Goal: Navigation & Orientation: Find specific page/section

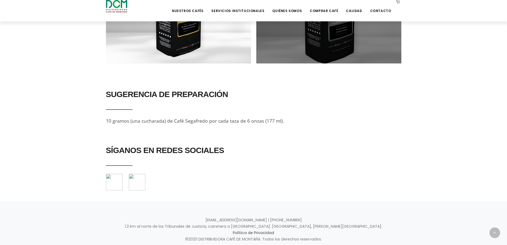
scroll to position [426, 0]
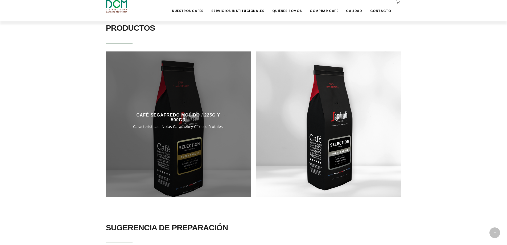
click at [211, 132] on div at bounding box center [178, 123] width 145 height 145
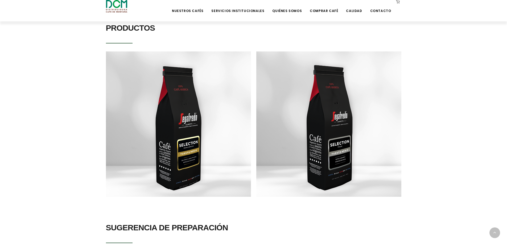
click at [463, 97] on section "PRODUCTOS CAFÉ SEGAFREDO MOLIDO / 225G Y 500GR Características: Notas Caramelo …" at bounding box center [253, 112] width 507 height 199
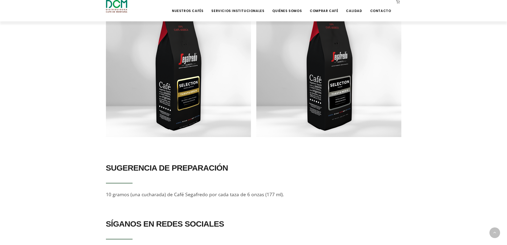
scroll to position [385, 0]
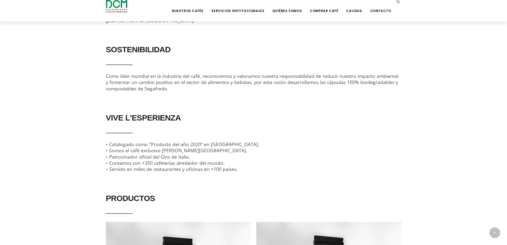
scroll to position [320, 0]
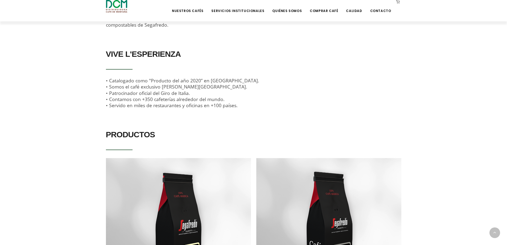
click at [371, 52] on h2 "VIVE L'ESPERIENZA" at bounding box center [254, 54] width 296 height 15
click at [370, 52] on h2 "VIVE L'ESPERIENZA" at bounding box center [254, 54] width 296 height 15
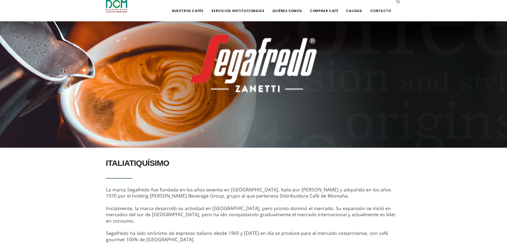
scroll to position [0, 0]
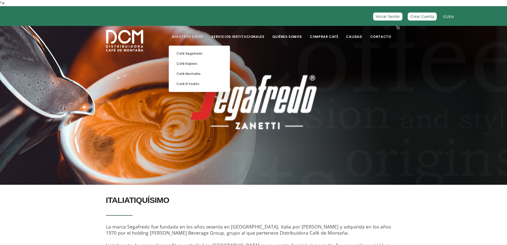
click at [202, 36] on link "Nuestros Cafés" at bounding box center [188, 32] width 38 height 13
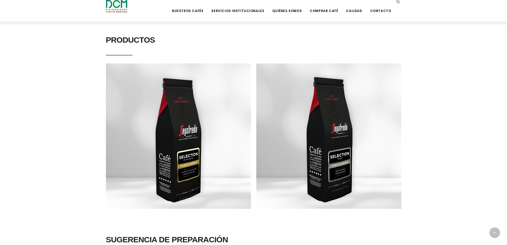
scroll to position [426, 0]
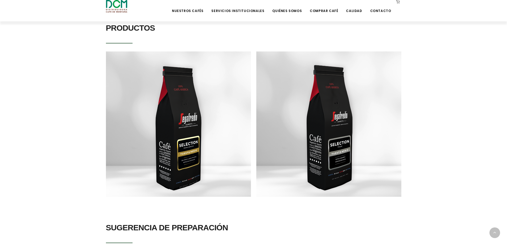
click at [441, 65] on section "PRODUCTOS CAFÉ SEGAFREDO MOLIDO / 225G Y 500GR Características: Notas Caramelo …" at bounding box center [253, 112] width 507 height 199
click at [441, 66] on section "PRODUCTOS CAFÉ SEGAFREDO MOLIDO / 225G Y 500GR Características: Notas Caramelo …" at bounding box center [253, 112] width 507 height 199
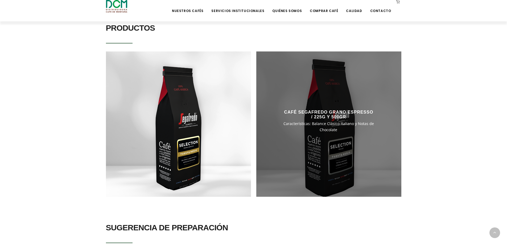
scroll to position [533, 0]
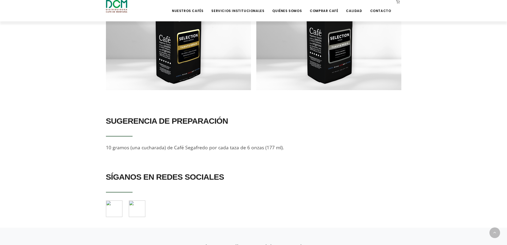
click at [500, 59] on section "PRODUCTOS CAFÉ SEGAFREDO MOLIDO / 225G Y 500GR Características: Notas Caramelo …" at bounding box center [253, 5] width 507 height 199
